Goal: Task Accomplishment & Management: Manage account settings

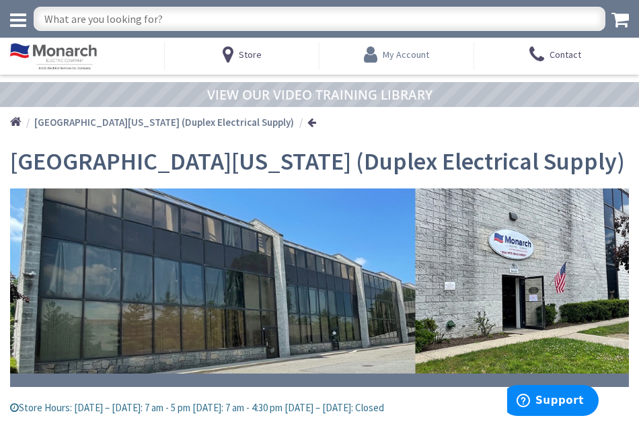
click at [397, 56] on span "My Account" at bounding box center [406, 54] width 46 height 12
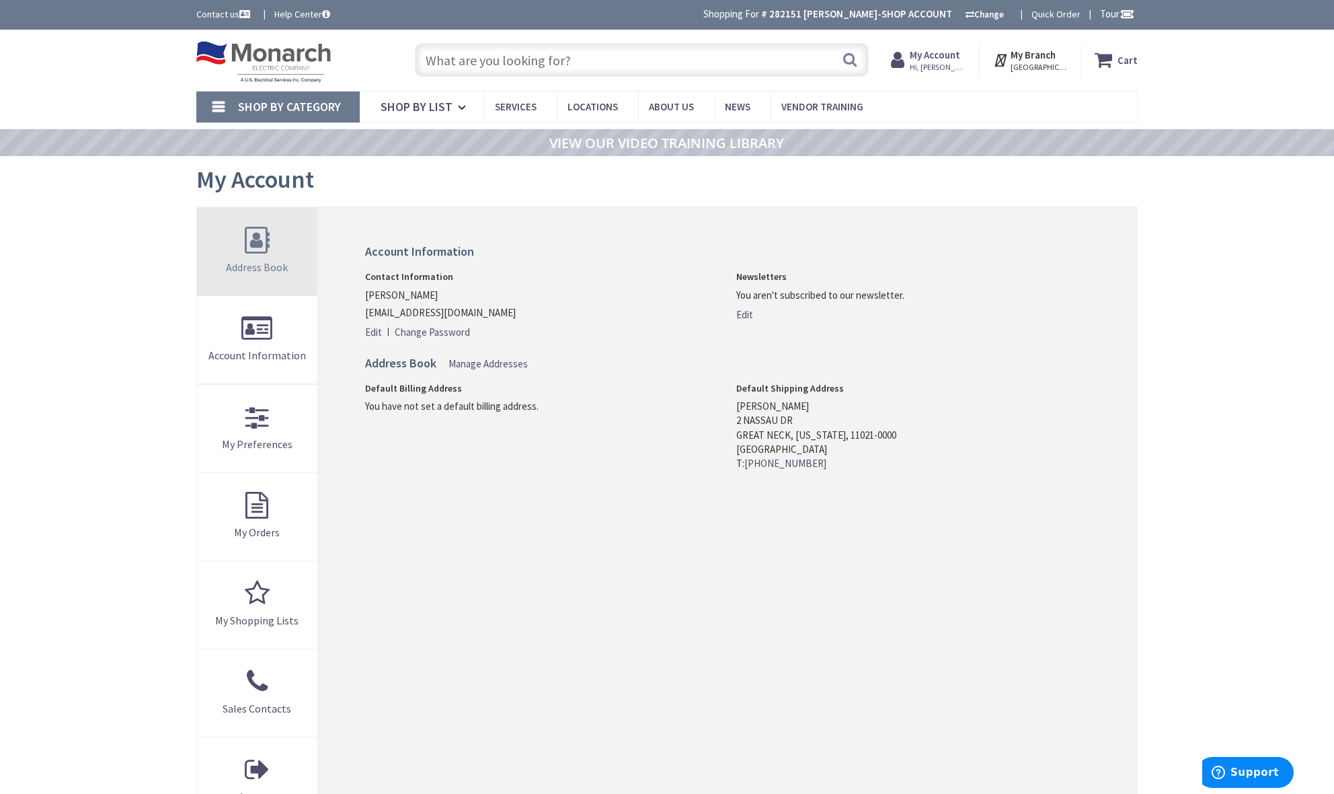
scroll to position [30, 0]
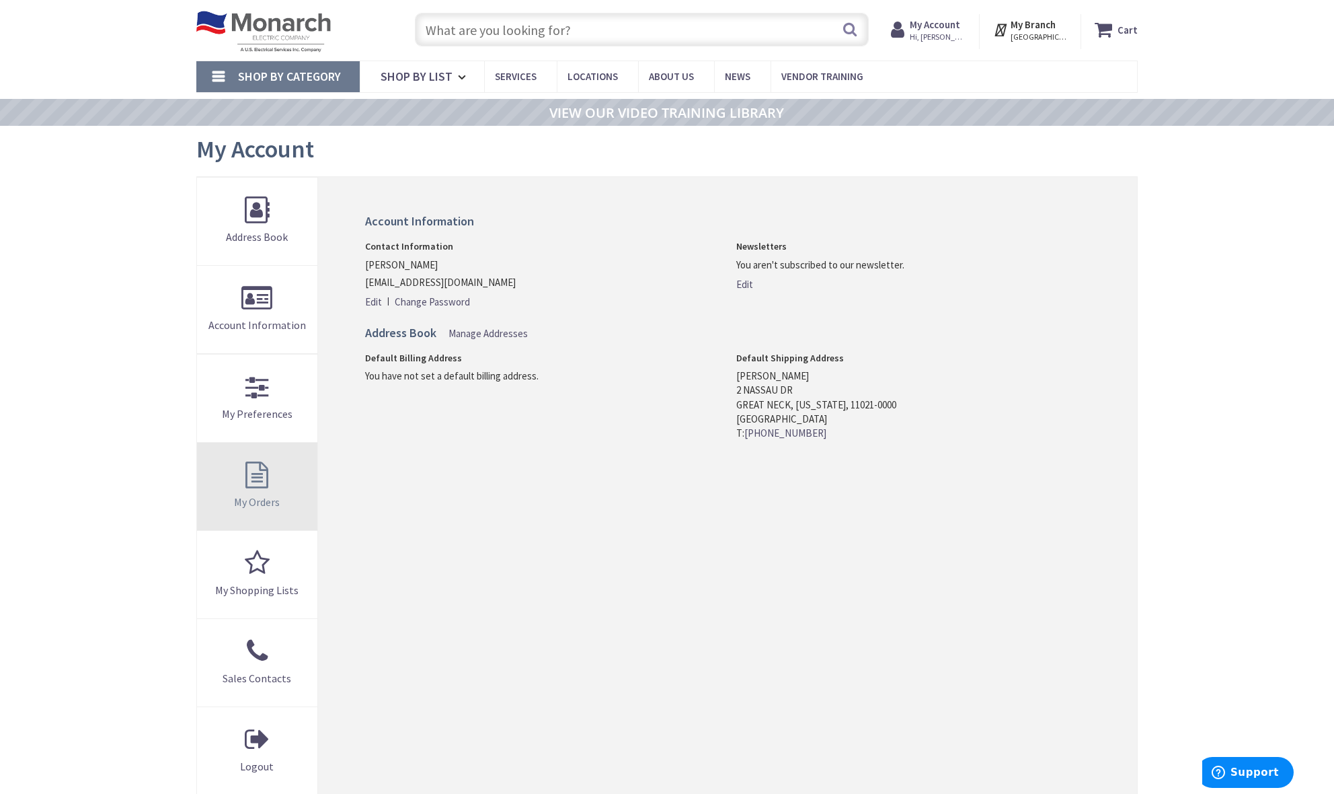
click at [260, 421] on link "My Orders" at bounding box center [257, 486] width 120 height 87
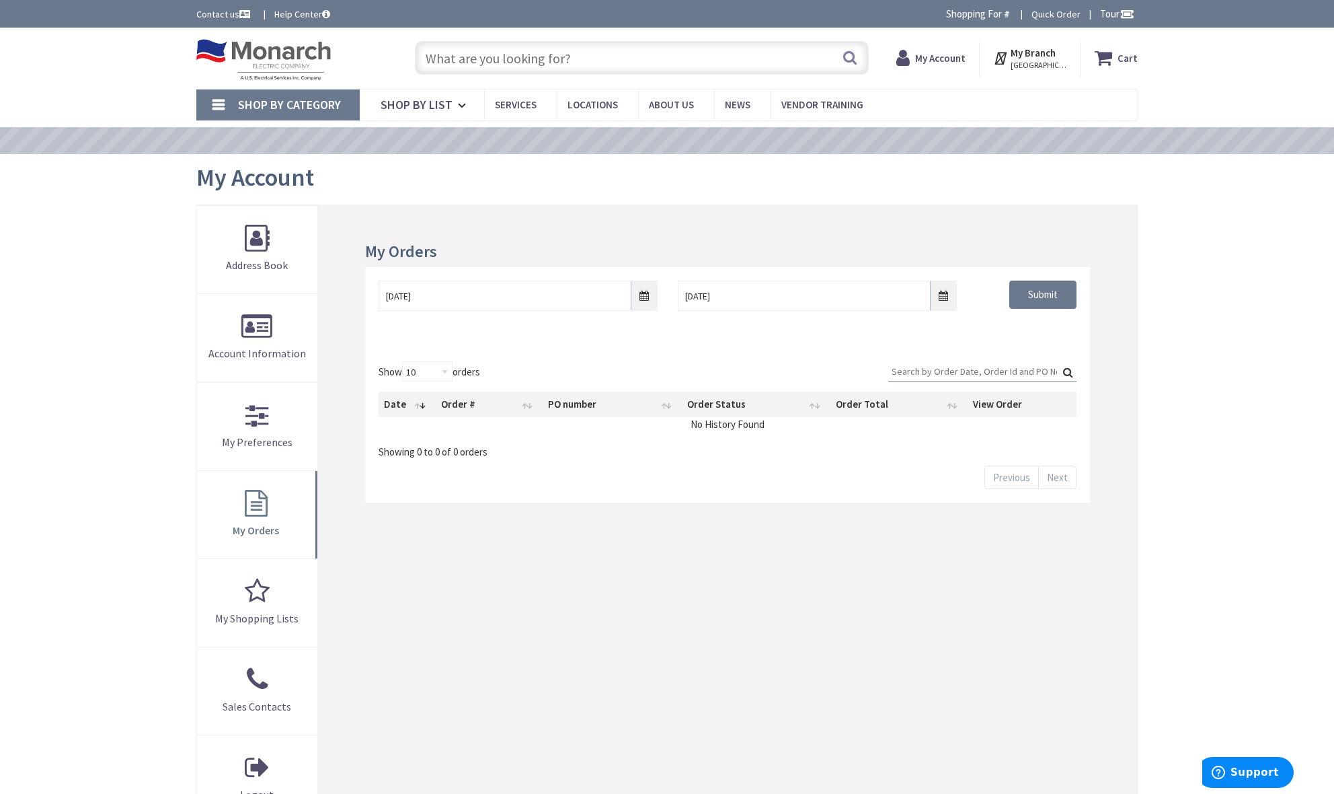
click at [437, 55] on input "text" at bounding box center [642, 58] width 454 height 34
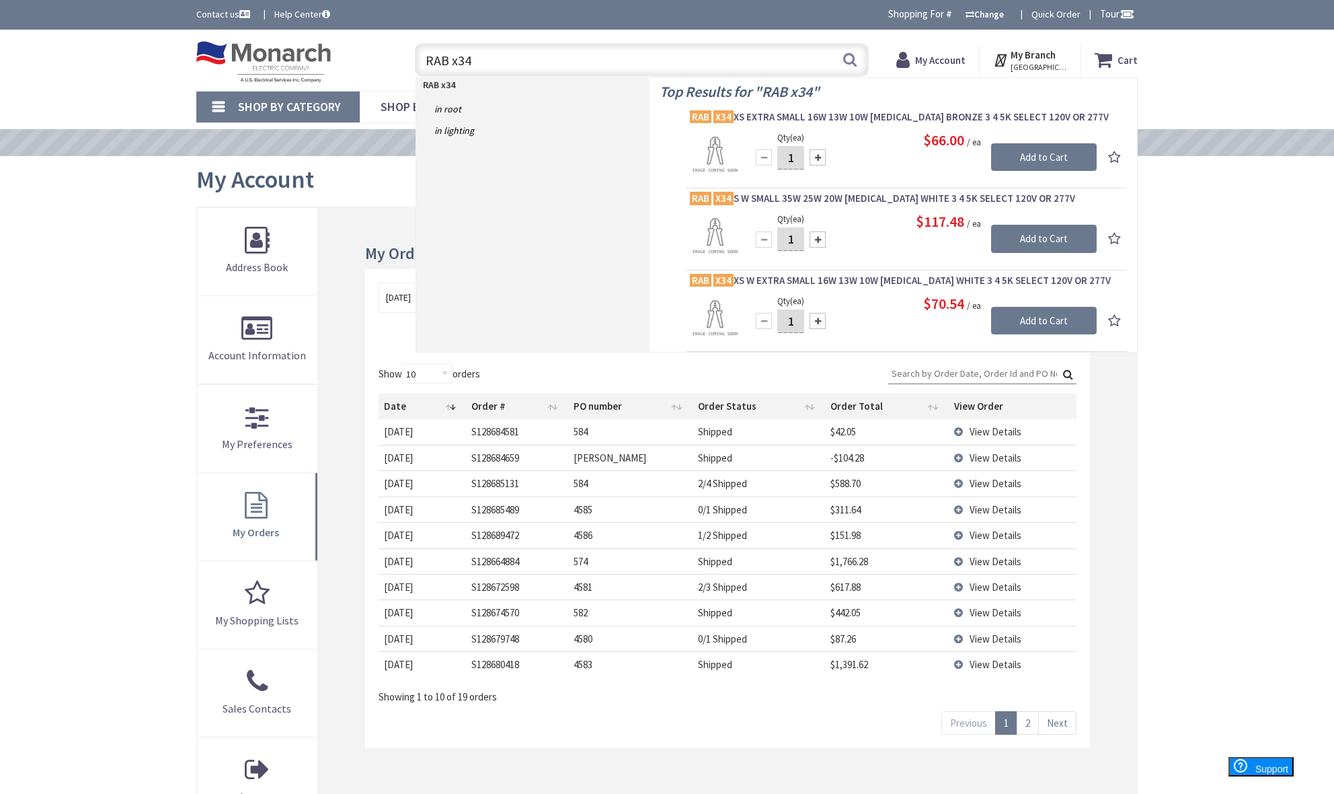
type input "RAB x34s"
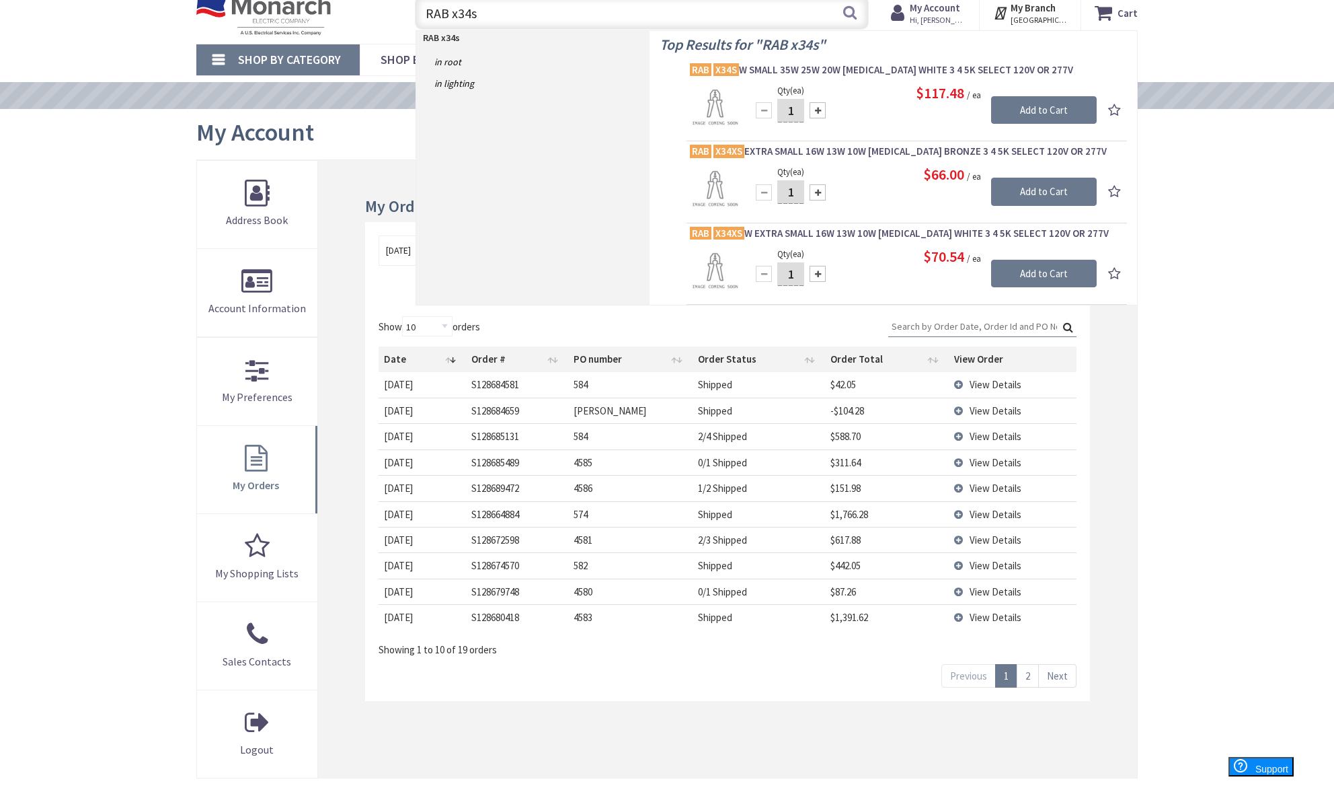
scroll to position [56, 0]
